Goal: Task Accomplishment & Management: Use online tool/utility

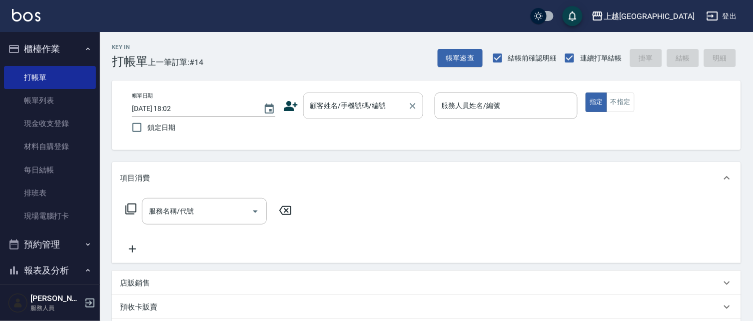
click at [359, 104] on input "顧客姓名/手機號碼/編號" at bounding box center [356, 105] width 96 height 17
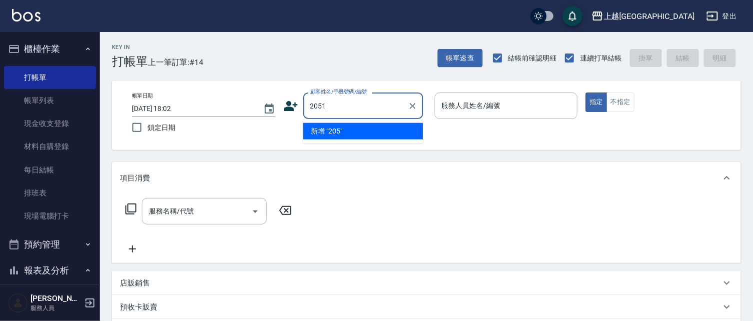
type input "2051"
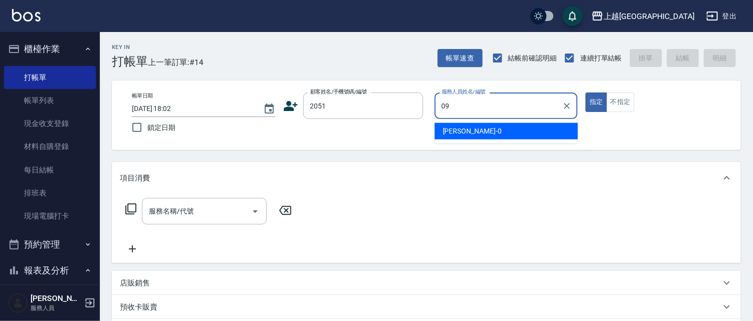
type input "09"
type button "true"
type input "[PERSON_NAME]/0910731109/2051"
type input "[PERSON_NAME]-09"
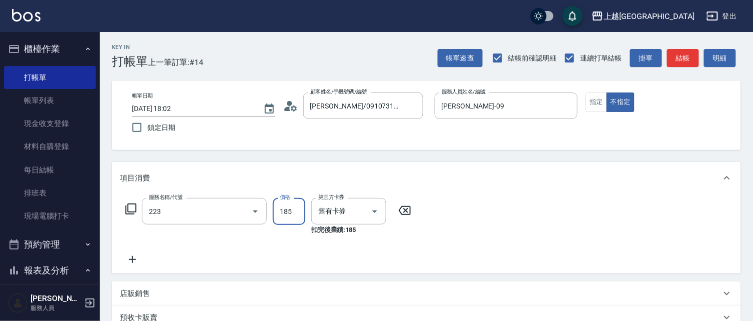
type input "洗髮卡(185)(223)"
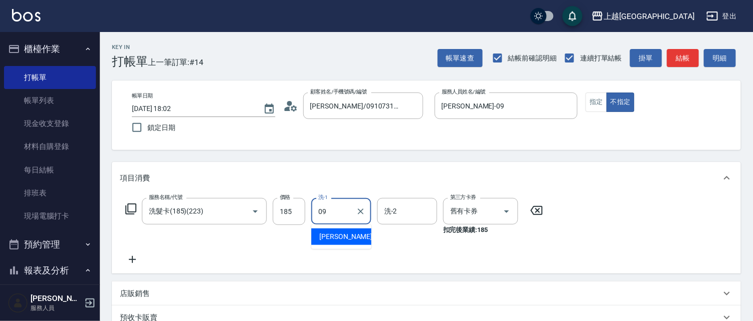
type input "[PERSON_NAME]-09"
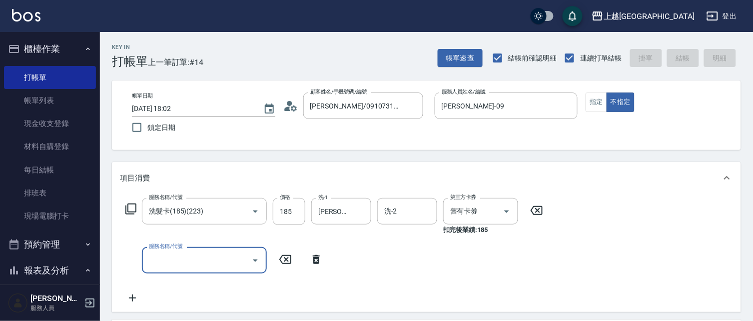
type input "[DATE] 18:45"
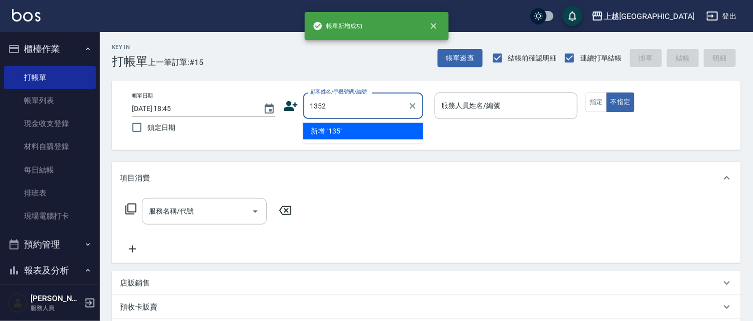
type input "1352"
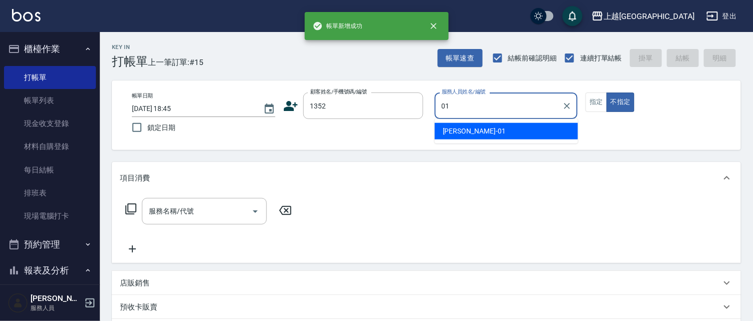
type input "[PERSON_NAME]-01"
type button "false"
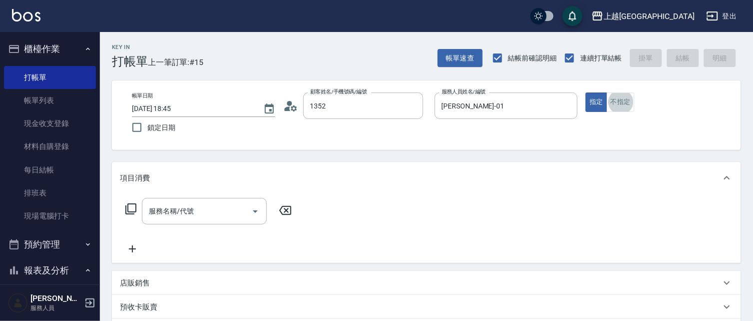
type input "[PERSON_NAME]/0421/1352"
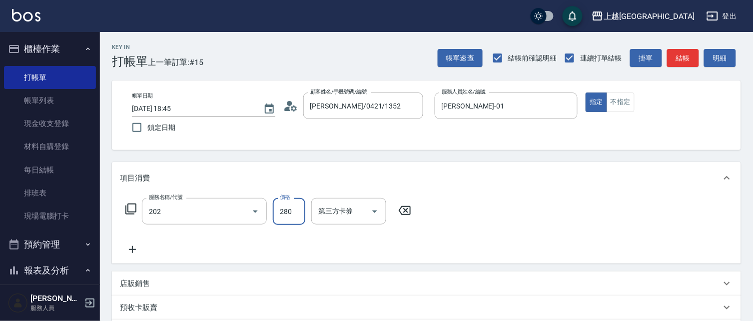
type input "洗髮[280](202)"
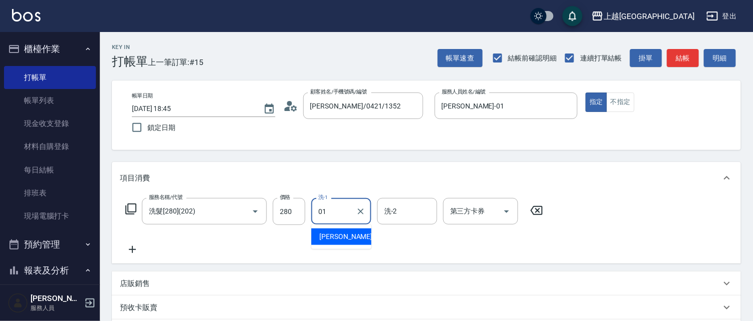
type input "[PERSON_NAME]-01"
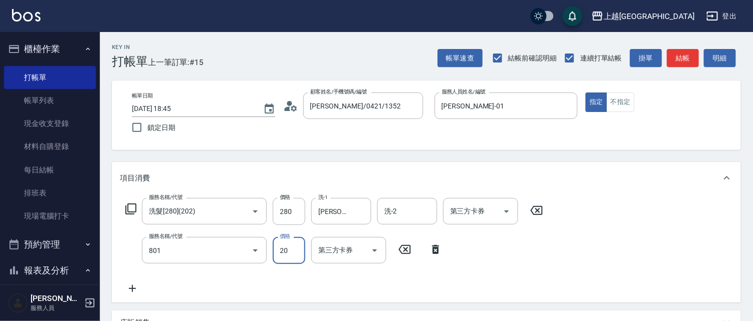
type input "潤絲(801)"
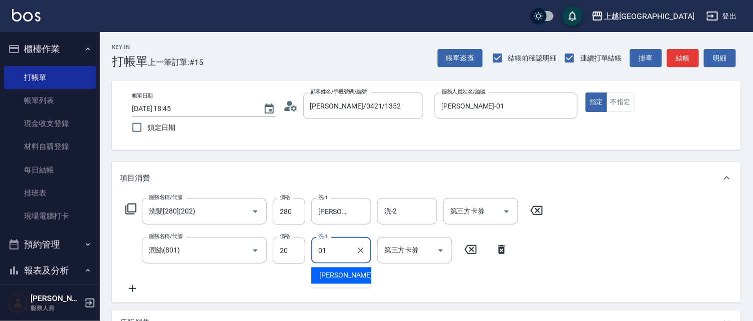
type input "[PERSON_NAME]-01"
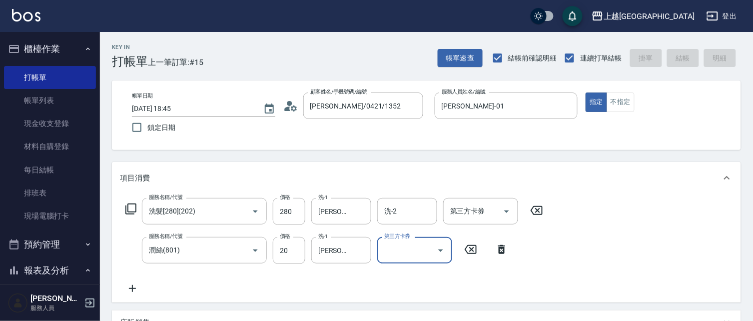
type input "[DATE] 18:46"
